Goal: Browse casually: Explore the website without a specific task or goal

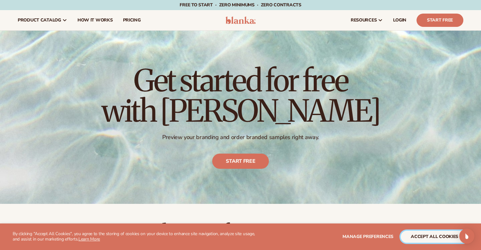
click at [426, 240] on button "accept all cookies" at bounding box center [435, 237] width 68 height 12
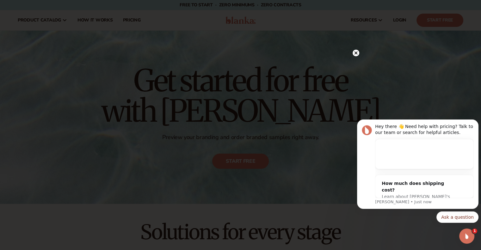
click at [356, 53] on icon at bounding box center [356, 53] width 3 height 3
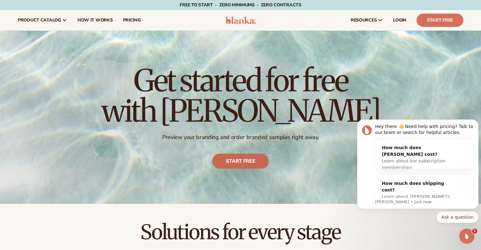
click at [244, 165] on link "Start free" at bounding box center [240, 161] width 57 height 15
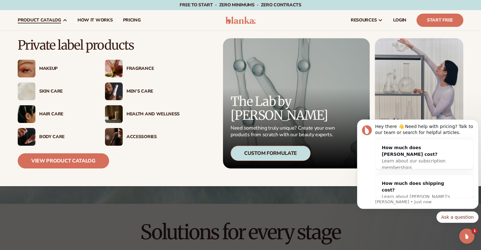
click at [55, 92] on div "Skin Care" at bounding box center [65, 91] width 53 height 5
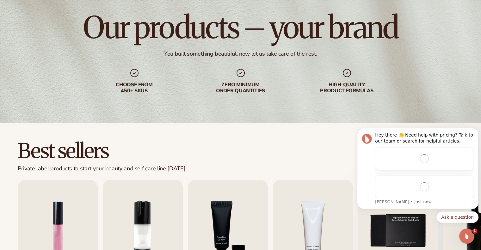
scroll to position [127, 0]
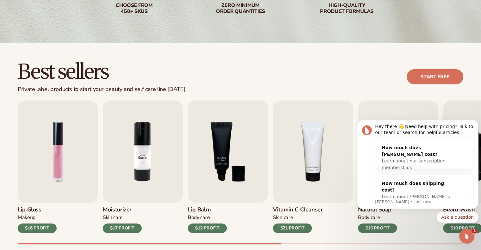
click at [138, 152] on img "2 / 9" at bounding box center [143, 152] width 80 height 102
click at [136, 152] on img "2 / 9" at bounding box center [143, 152] width 80 height 102
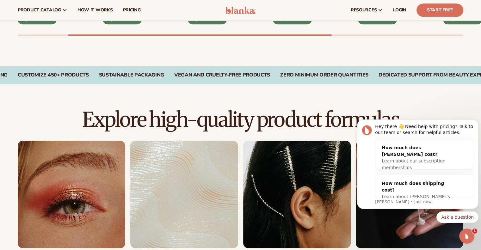
scroll to position [285, 0]
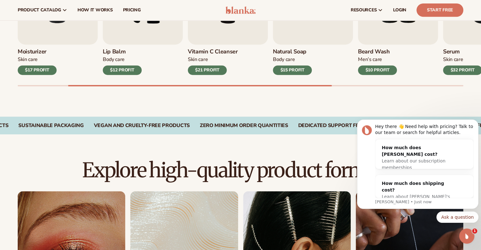
click at [19, 54] on h3 "Moisturizer" at bounding box center [37, 51] width 39 height 7
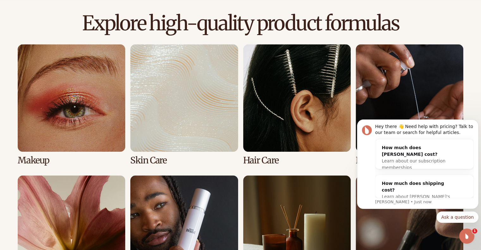
scroll to position [443, 0]
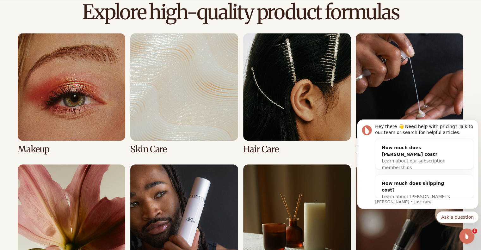
click at [161, 144] on link "2 / 8" at bounding box center [184, 93] width 108 height 121
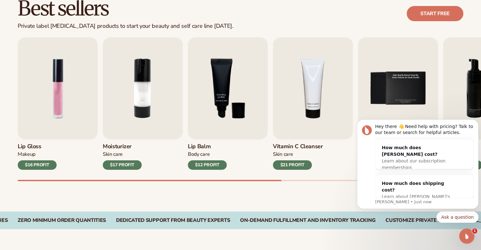
click at [49, 165] on div "$16 PROFIT" at bounding box center [37, 164] width 39 height 9
click at [115, 166] on div "$17 PROFIT" at bounding box center [122, 164] width 39 height 9
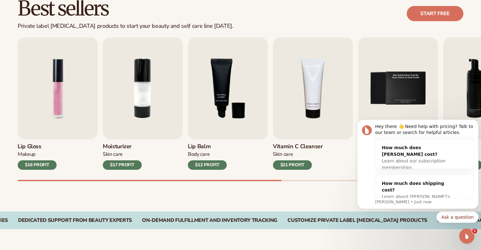
click at [115, 166] on div "$17 PROFIT" at bounding box center [122, 164] width 39 height 9
click at [468, 232] on div "Open Intercom Messenger" at bounding box center [466, 235] width 21 height 21
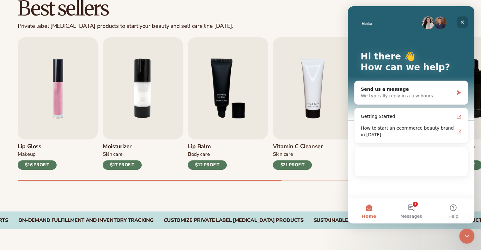
click at [464, 21] on icon "Close" at bounding box center [462, 22] width 5 height 5
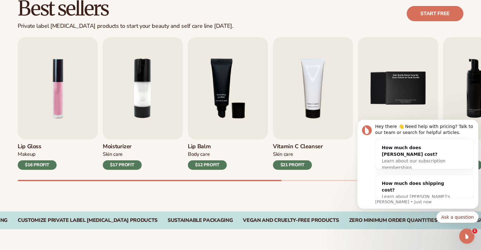
click at [130, 166] on div "$17 PROFIT" at bounding box center [122, 164] width 39 height 9
click at [138, 96] on img "2 / 9" at bounding box center [143, 88] width 80 height 102
click at [475, 122] on icon "Dismiss notification" at bounding box center [476, 121] width 3 height 3
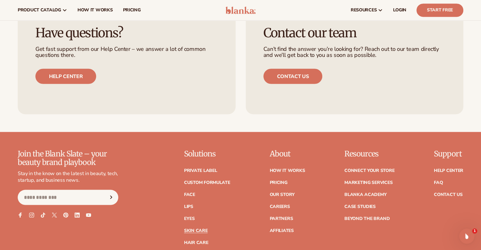
scroll to position [1123, 0]
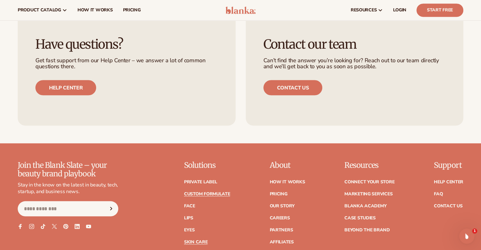
click at [210, 196] on link "Custom formulate" at bounding box center [207, 194] width 46 height 4
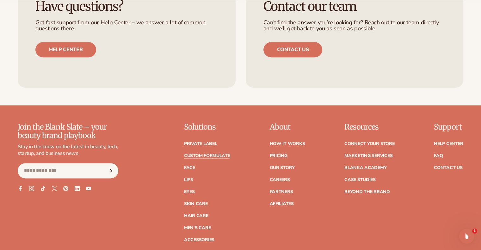
scroll to position [918, 0]
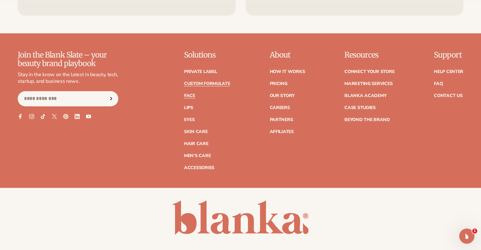
click at [192, 97] on link "Face" at bounding box center [189, 96] width 11 height 4
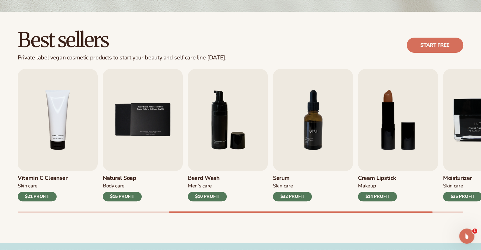
click at [322, 117] on img "7 / 9" at bounding box center [313, 120] width 80 height 102
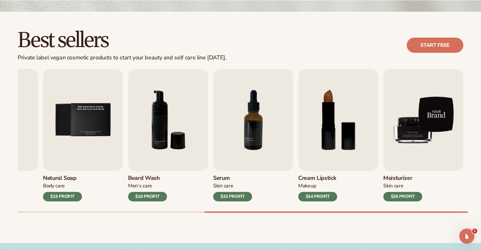
click at [445, 114] on img "9 / 9" at bounding box center [424, 120] width 80 height 102
click at [444, 113] on img "9 / 9" at bounding box center [424, 120] width 80 height 102
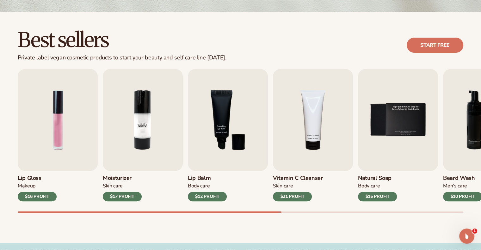
click at [154, 117] on img "2 / 9" at bounding box center [143, 120] width 80 height 102
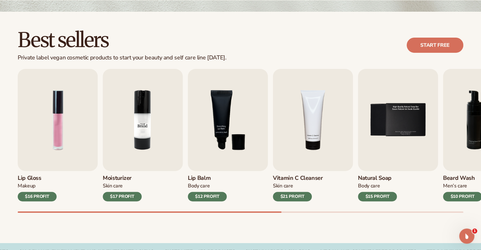
click at [154, 117] on img "2 / 9" at bounding box center [143, 120] width 80 height 102
